Goal: Task Accomplishment & Management: Use online tool/utility

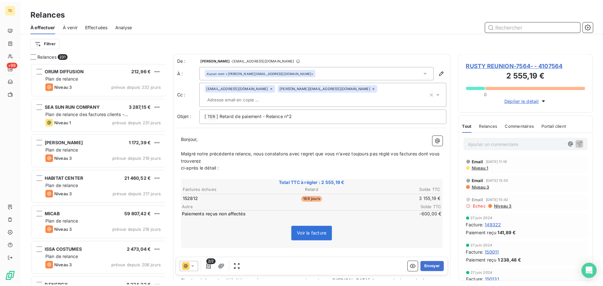
scroll to position [220, 130]
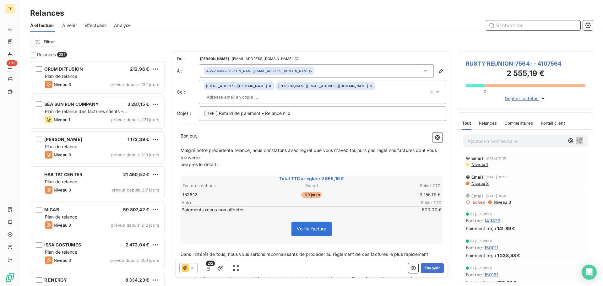
click at [507, 20] on input "text" at bounding box center [534, 25] width 94 height 10
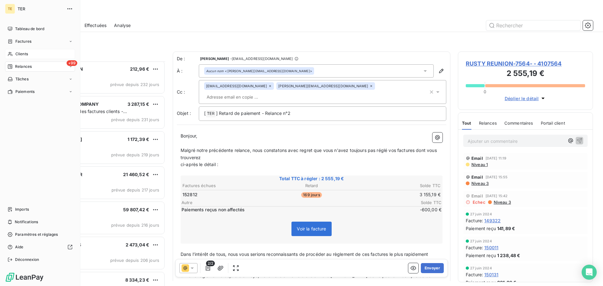
drag, startPoint x: 19, startPoint y: 52, endPoint x: 16, endPoint y: 54, distance: 3.6
click at [16, 54] on span "Clients" at bounding box center [21, 54] width 13 height 6
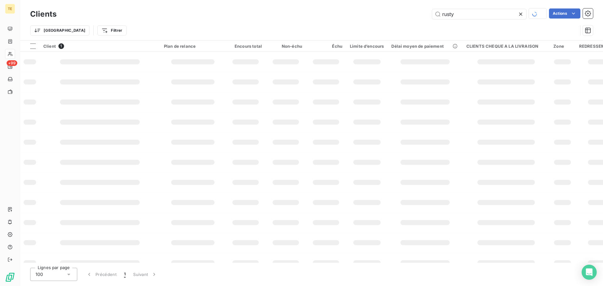
drag, startPoint x: 433, startPoint y: 11, endPoint x: 363, endPoint y: 7, distance: 69.6
click at [364, 7] on div "Clients rusty Actions Trier Filtrer" at bounding box center [311, 20] width 583 height 40
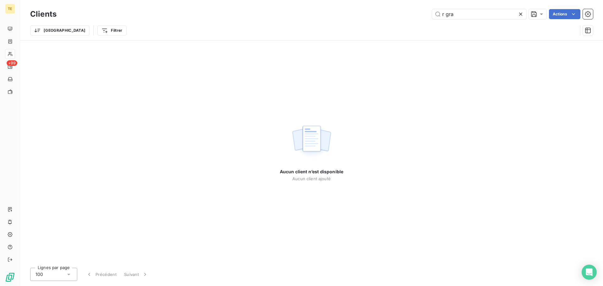
drag, startPoint x: 469, startPoint y: 15, endPoint x: 421, endPoint y: 15, distance: 47.8
click at [421, 15] on div "r gra Actions" at bounding box center [328, 14] width 529 height 10
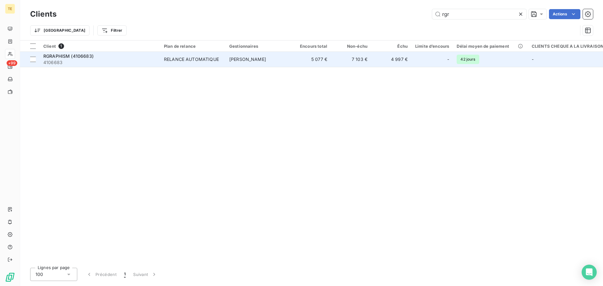
type input "rgr"
click at [80, 63] on span "4106683" at bounding box center [99, 62] width 113 height 6
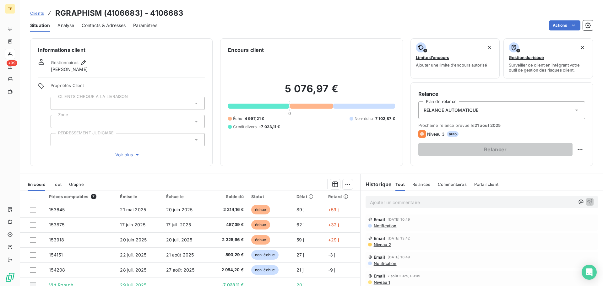
click at [34, 13] on span "Clients" at bounding box center [37, 13] width 14 height 5
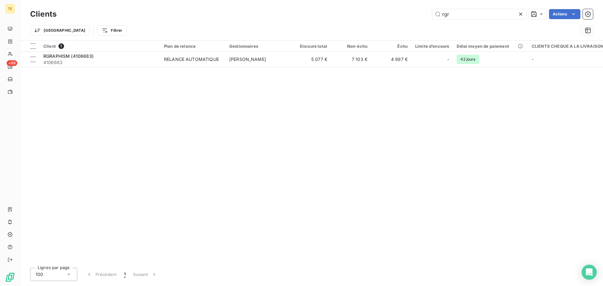
click at [521, 14] on icon at bounding box center [521, 14] width 3 height 3
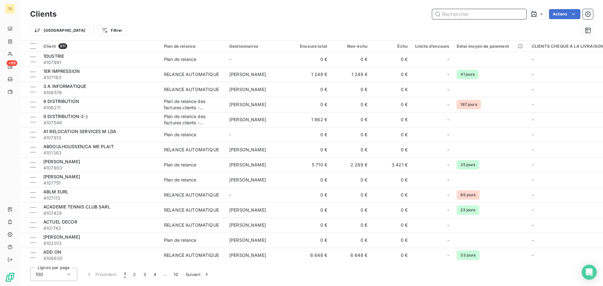
click at [489, 11] on input "text" at bounding box center [479, 14] width 94 height 10
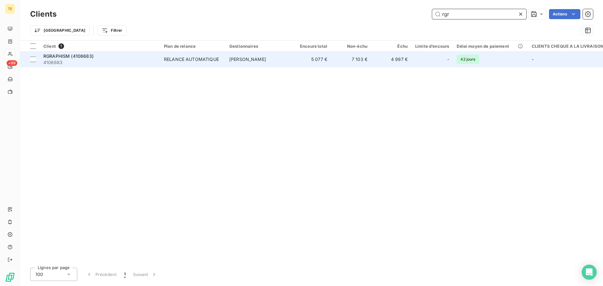
type input "rgr"
click at [206, 61] on div "RELANCE AUTOMATIQUE" at bounding box center [191, 59] width 55 height 6
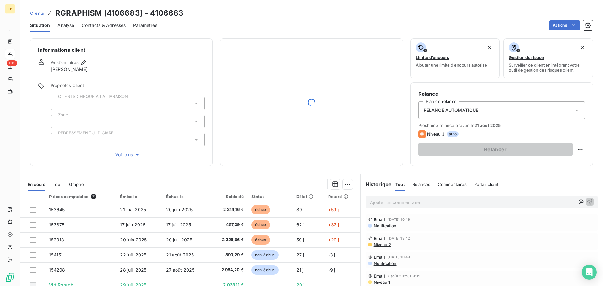
click at [459, 112] on span "RELANCE AUTOMATIQUE" at bounding box center [451, 110] width 55 height 6
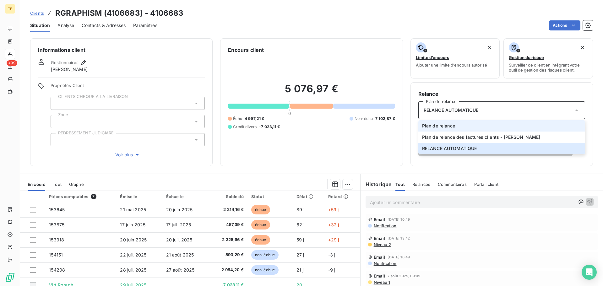
click at [451, 129] on span "Plan de relance" at bounding box center [438, 126] width 33 height 6
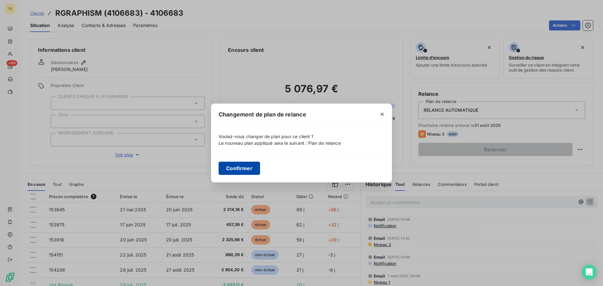
click at [253, 164] on button "Confirmer" at bounding box center [239, 168] width 41 height 13
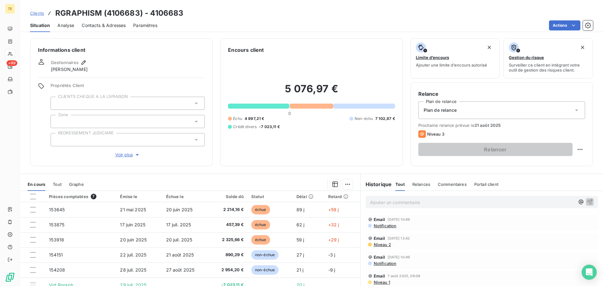
click at [40, 14] on span "Clients" at bounding box center [37, 13] width 14 height 5
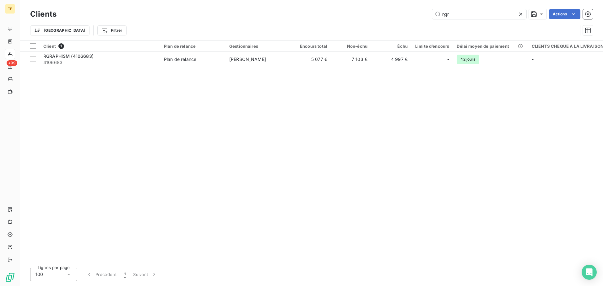
drag, startPoint x: 461, startPoint y: 18, endPoint x: 415, endPoint y: 16, distance: 45.9
click at [415, 16] on div "rgr Actions" at bounding box center [328, 14] width 529 height 10
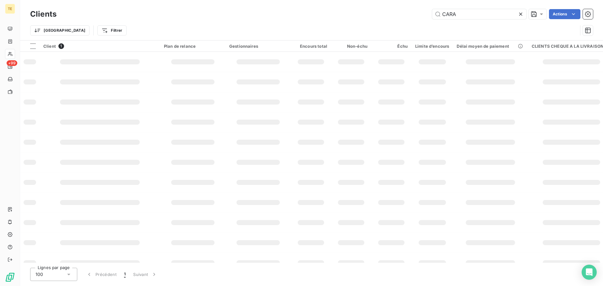
type input "CARAN"
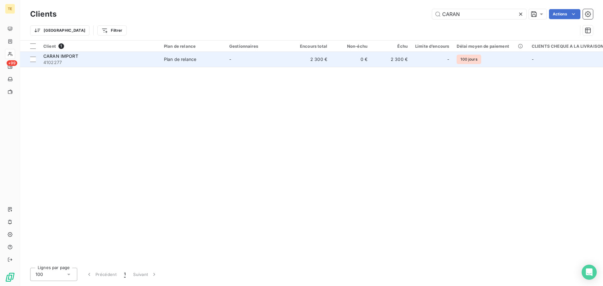
click at [118, 63] on span "4102277" at bounding box center [99, 62] width 113 height 6
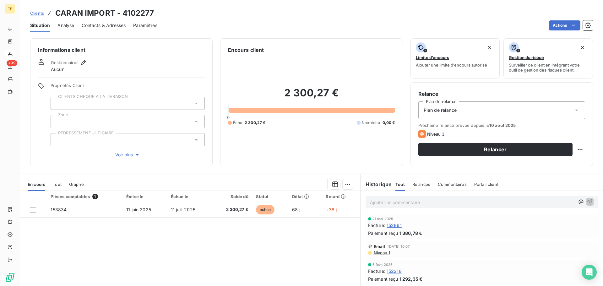
click at [443, 117] on div "Plan de relance" at bounding box center [502, 111] width 167 height 18
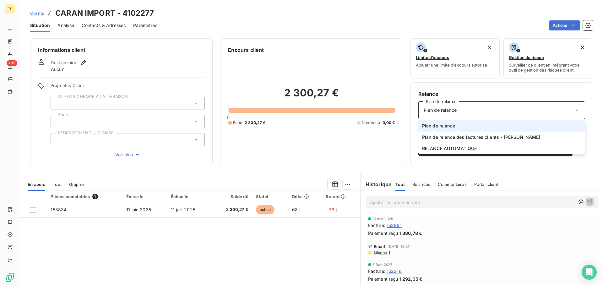
click at [443, 115] on div "Plan de relance" at bounding box center [502, 111] width 167 height 18
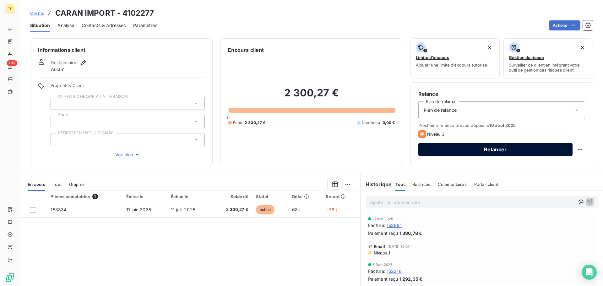
click at [482, 146] on button "Relancer" at bounding box center [496, 149] width 154 height 13
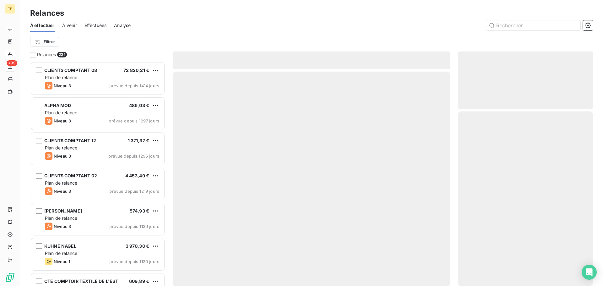
scroll to position [220, 130]
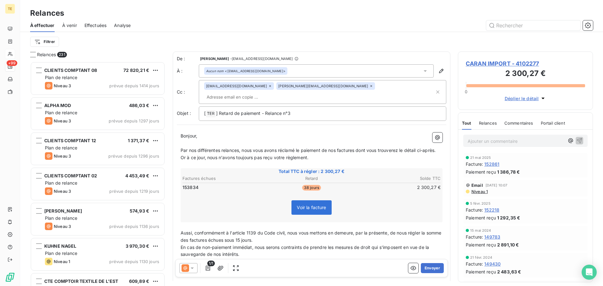
click at [194, 272] on div at bounding box center [188, 268] width 18 height 10
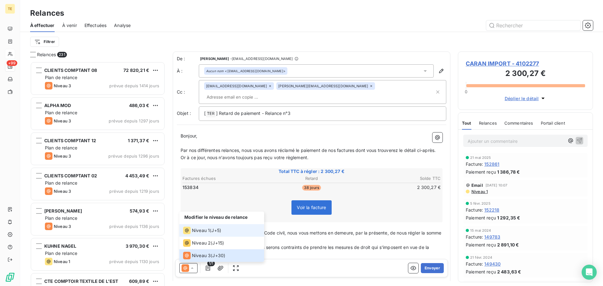
click at [195, 230] on span "Niveau 1" at bounding box center [201, 231] width 18 height 6
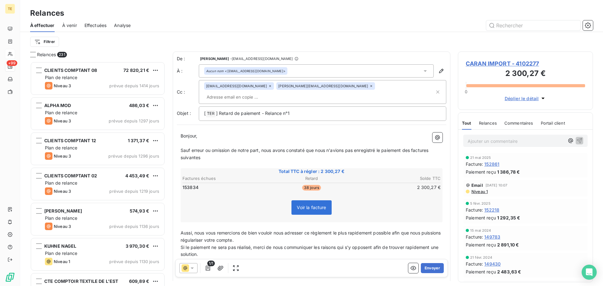
click at [189, 267] on icon at bounding box center [192, 268] width 6 height 6
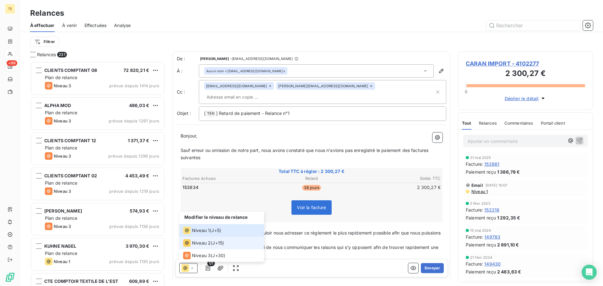
click at [197, 247] on li "Niveau 2 ( J+15 )" at bounding box center [221, 243] width 85 height 13
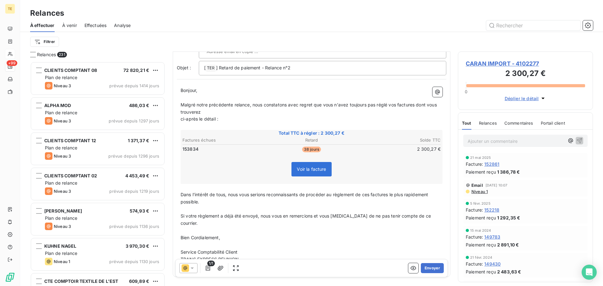
scroll to position [51, 0]
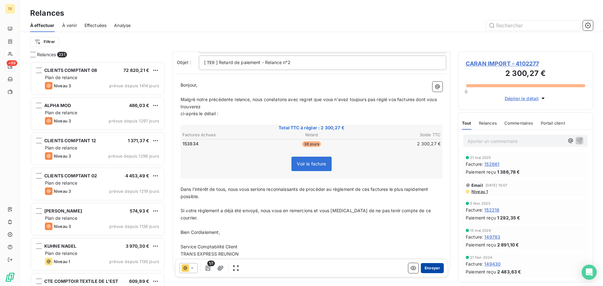
click at [427, 268] on button "Envoyer" at bounding box center [432, 268] width 23 height 10
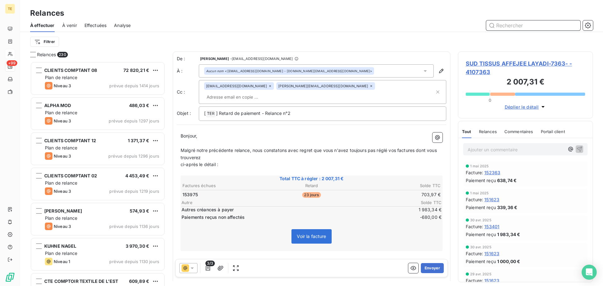
click at [524, 25] on input "text" at bounding box center [534, 25] width 94 height 10
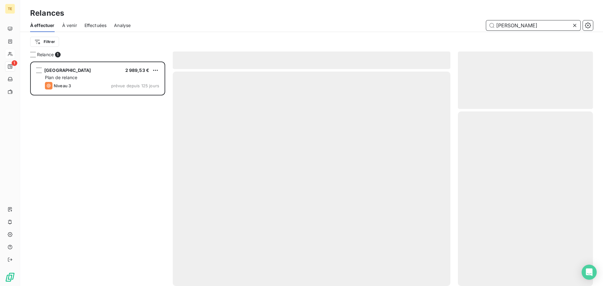
scroll to position [220, 130]
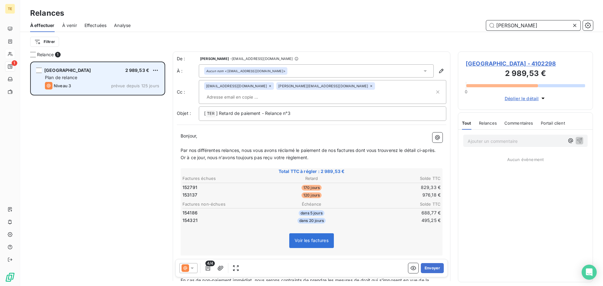
type input "[PERSON_NAME]"
click at [82, 76] on div "Plan de relance" at bounding box center [102, 77] width 114 height 6
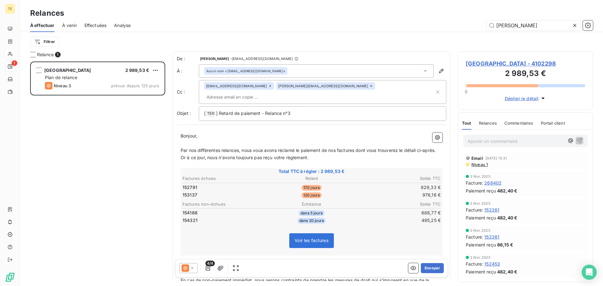
click at [180, 271] on div at bounding box center [188, 268] width 18 height 10
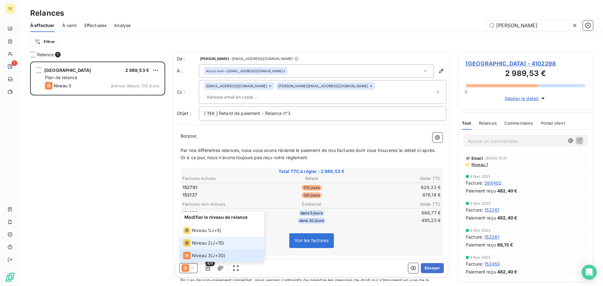
click at [212, 243] on div "Niveau 2 ( J+15 )" at bounding box center [203, 243] width 41 height 8
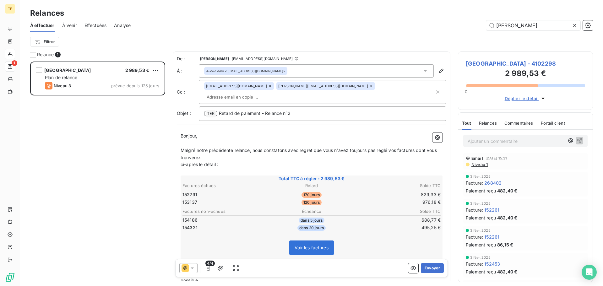
click at [186, 268] on icon at bounding box center [186, 269] width 4 height 4
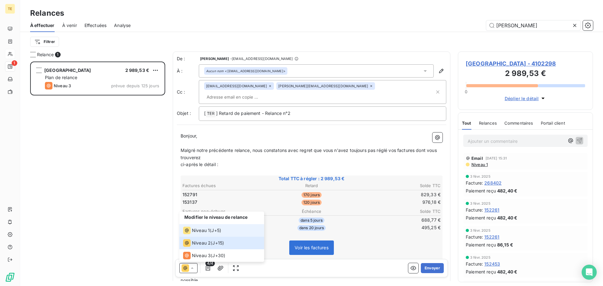
click at [195, 227] on div "Niveau 1" at bounding box center [196, 231] width 27 height 8
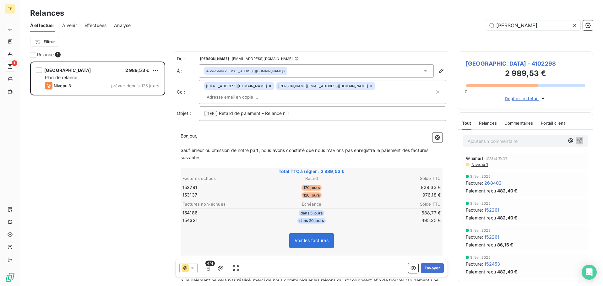
click at [190, 267] on icon at bounding box center [192, 268] width 6 height 6
drag, startPoint x: 120, startPoint y: 201, endPoint x: 112, endPoint y: 192, distance: 12.4
click at [120, 201] on div "MERCERIE DU CENTRE 2 989,53 € Plan de relance Niveau 3 prévue depuis 125 jours" at bounding box center [97, 174] width 135 height 225
